Goal: Information Seeking & Learning: Learn about a topic

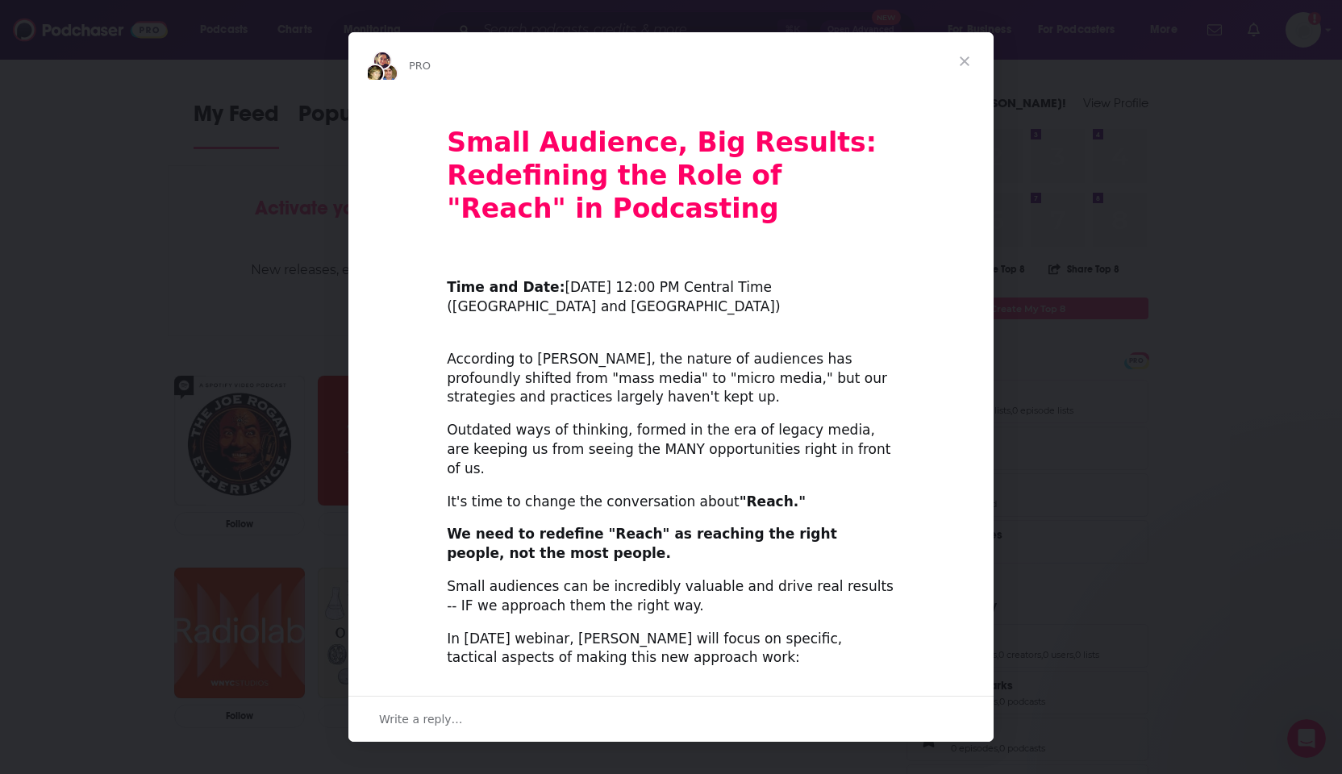
click at [967, 65] on span "Close" at bounding box center [965, 61] width 58 height 58
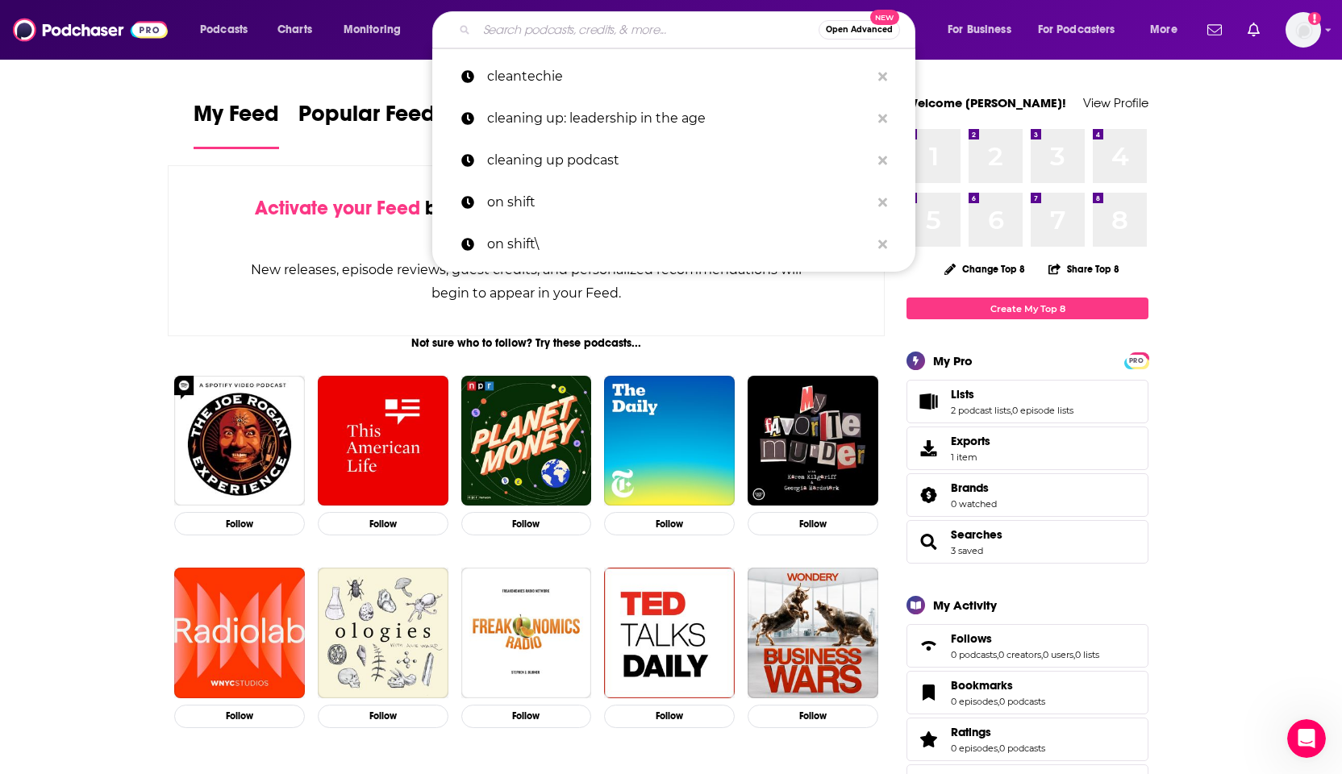
click at [512, 24] on input "Search podcasts, credits, & more..." at bounding box center [648, 30] width 342 height 26
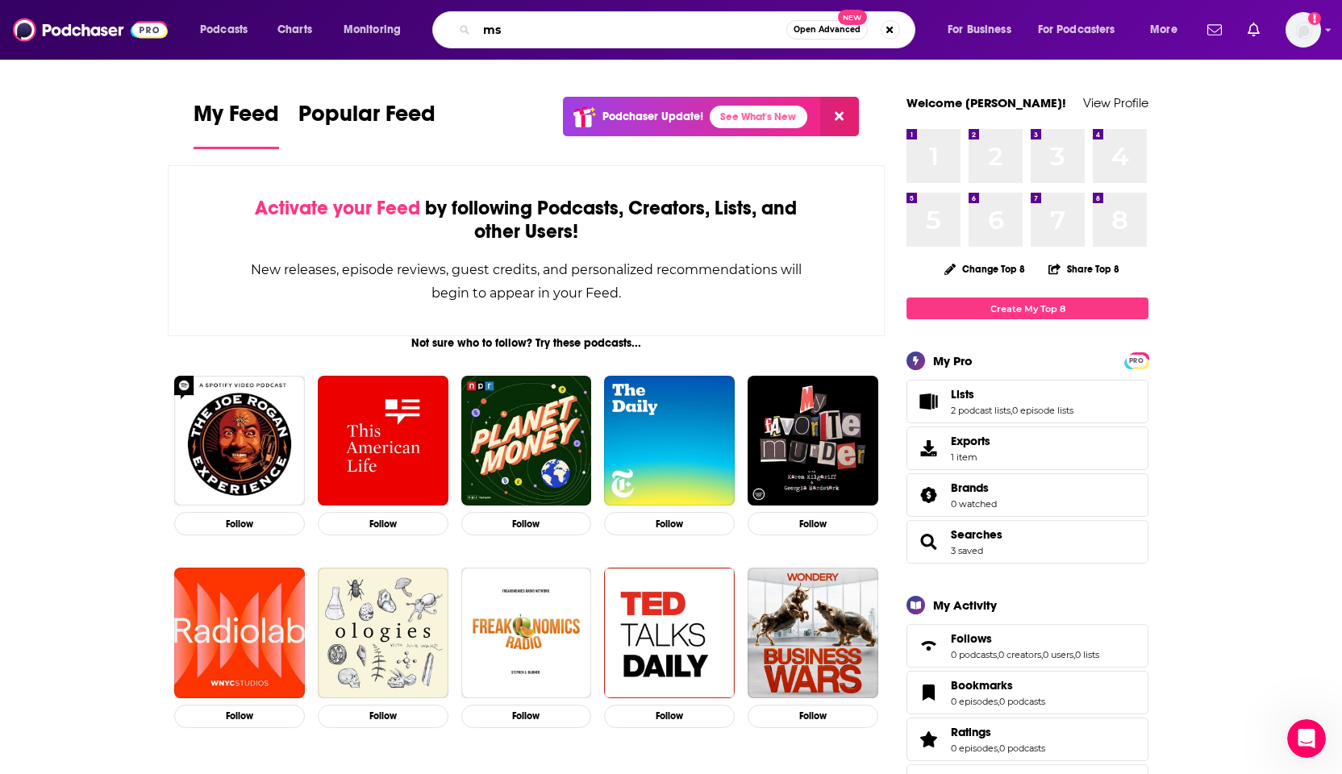
type input "m"
type input "smart venture podcast"
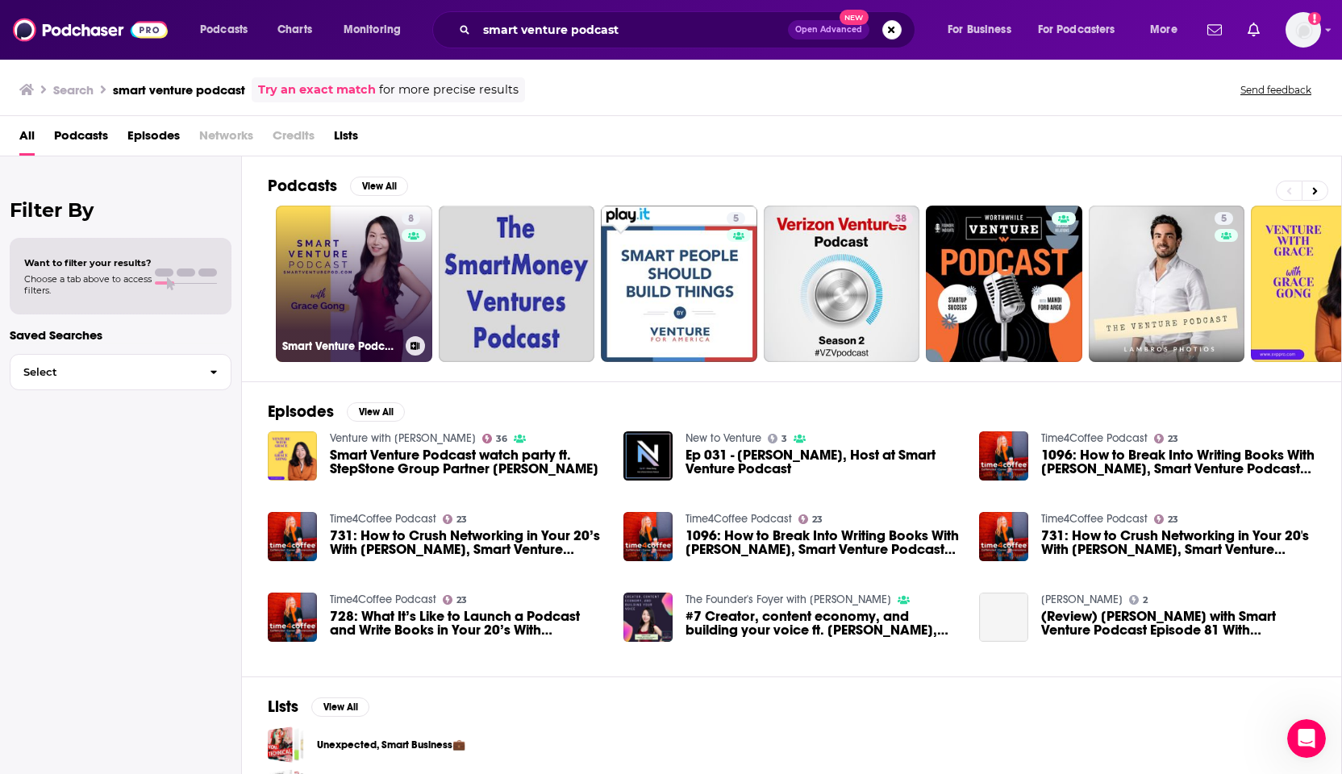
click at [348, 270] on link "8 Smart Venture Podcast" at bounding box center [354, 284] width 157 height 157
